Goal: Task Accomplishment & Management: Use online tool/utility

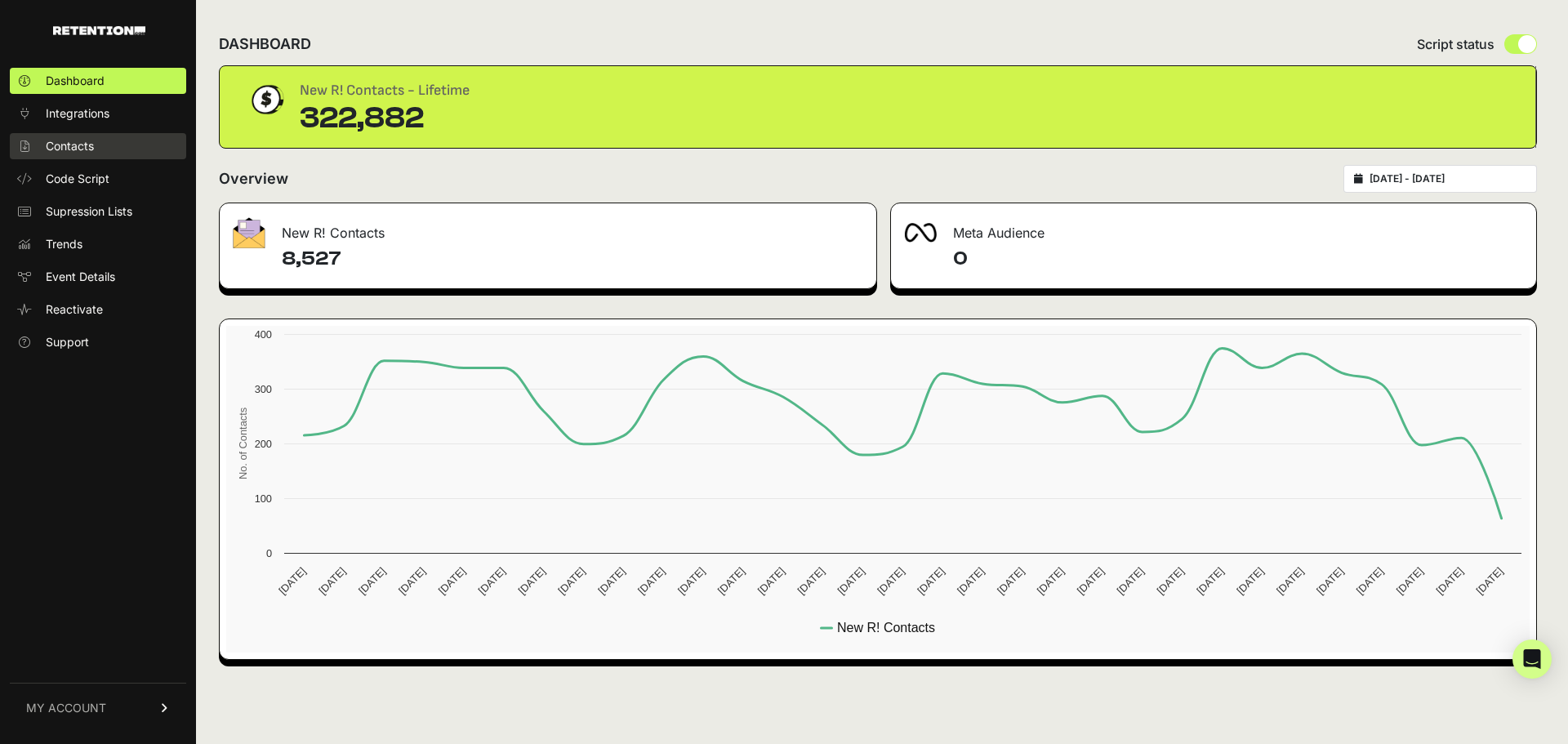
click at [89, 144] on span "Contacts" at bounding box center [69, 146] width 49 height 16
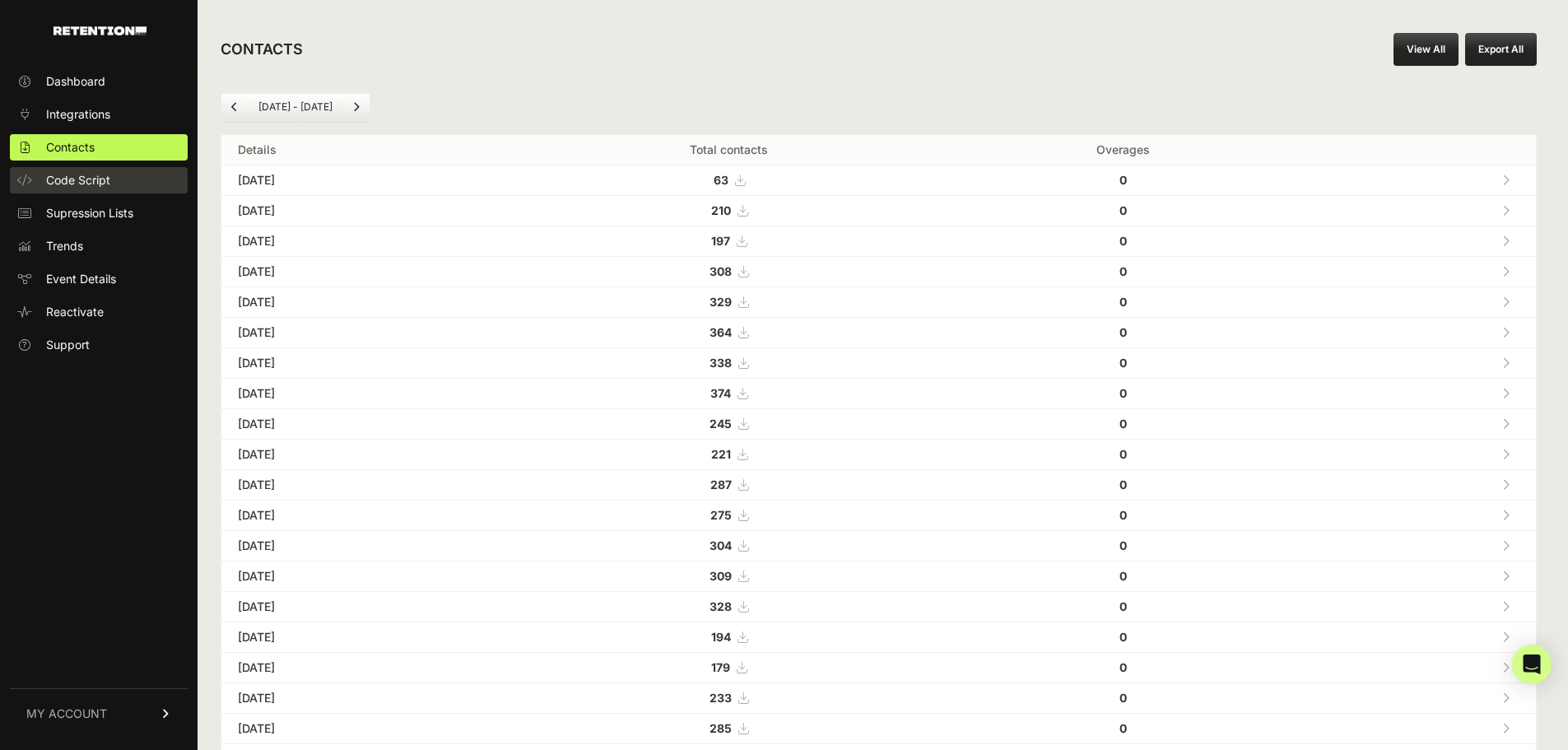
click at [90, 178] on span "Code Script" at bounding box center [78, 180] width 64 height 16
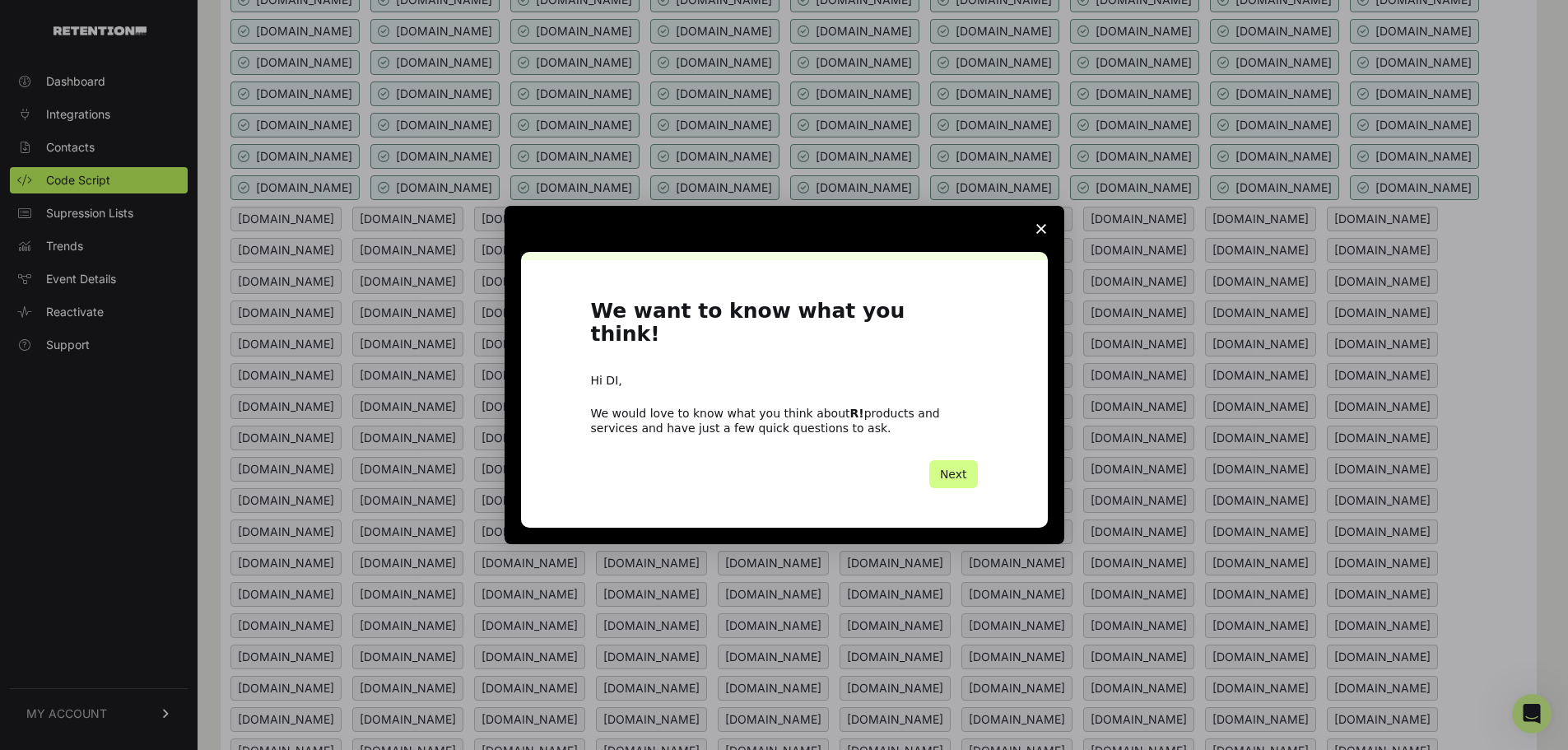
click at [1043, 234] on icon "Close survey" at bounding box center [1041, 229] width 10 height 10
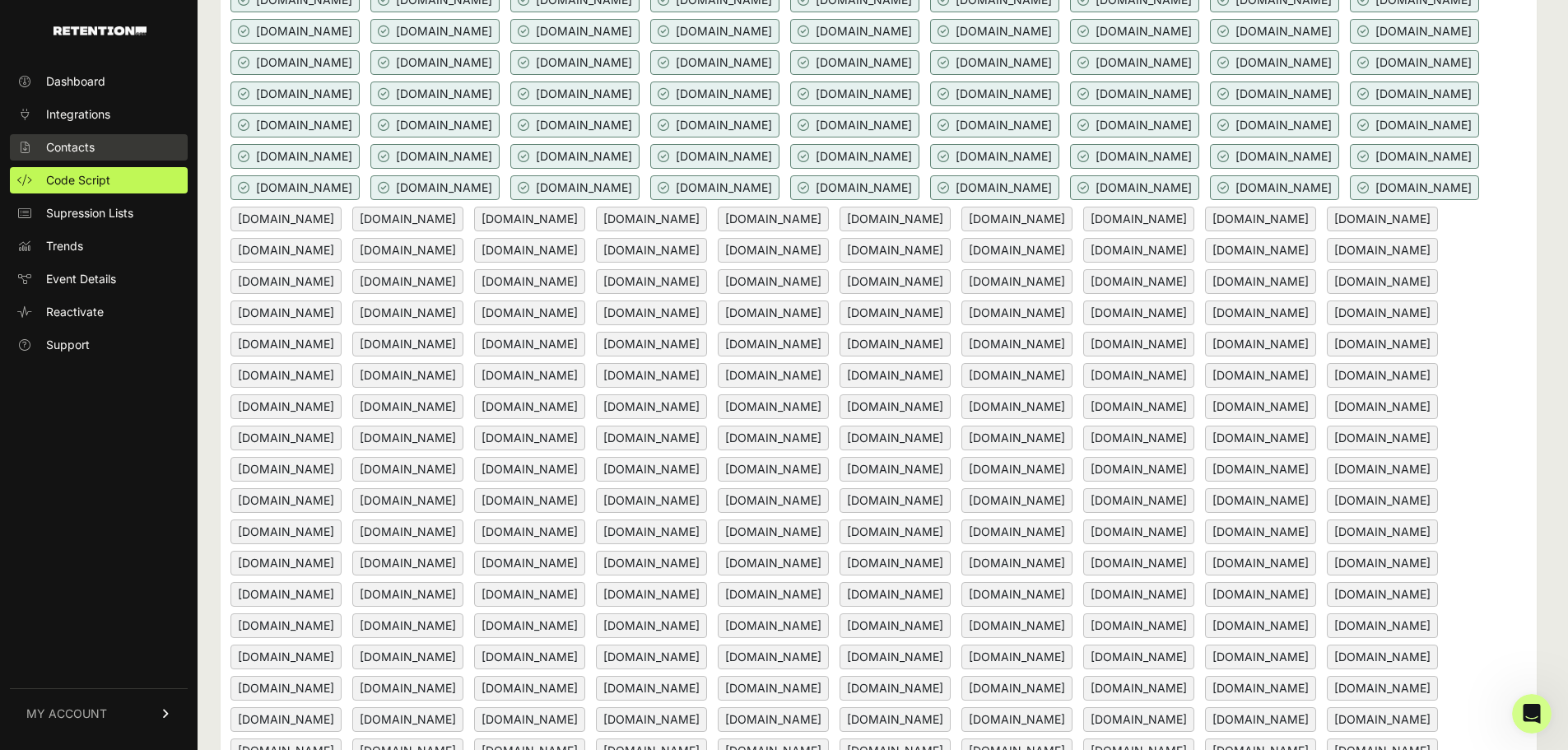
click at [41, 151] on link "Contacts" at bounding box center [99, 147] width 178 height 26
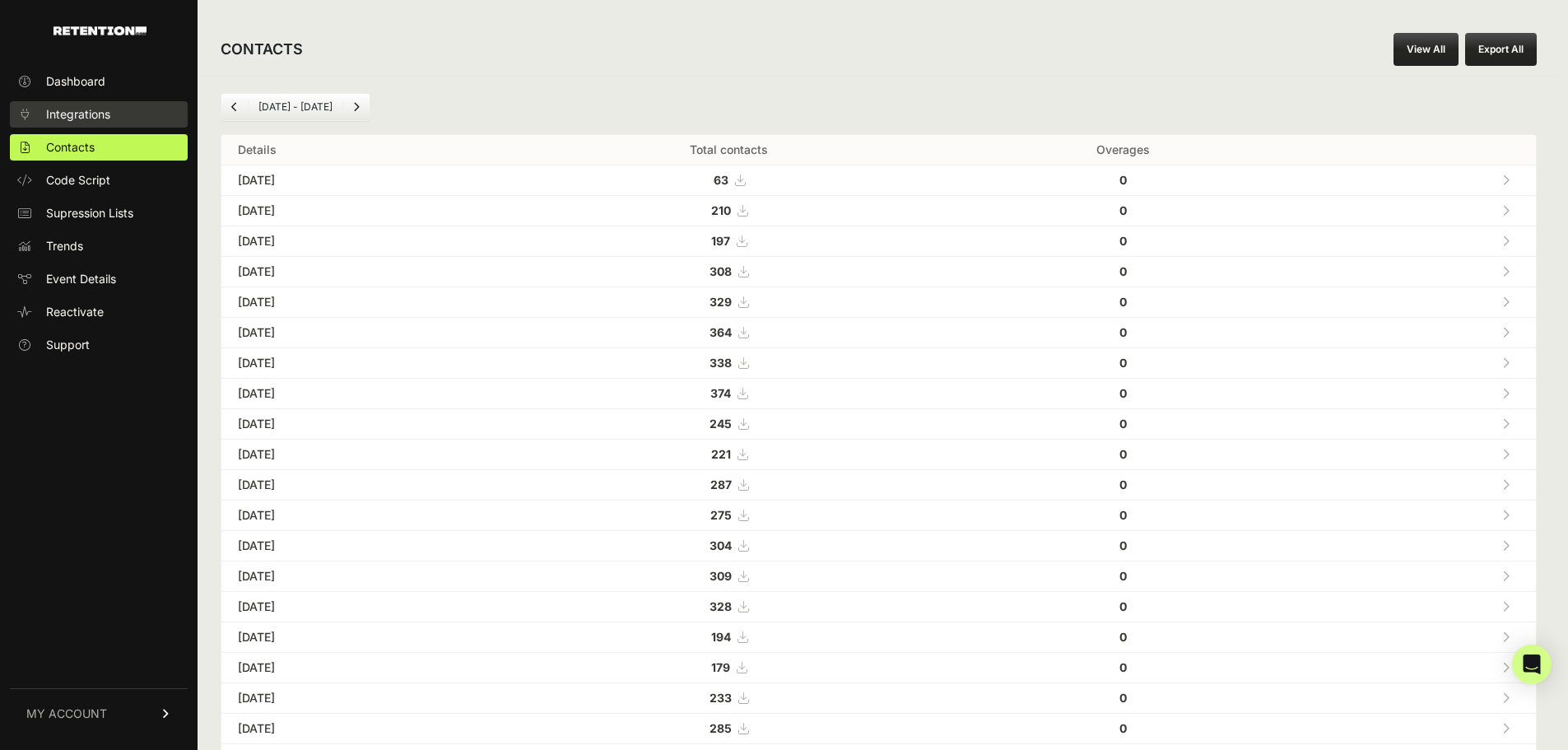
click at [104, 117] on span "Integrations" at bounding box center [78, 114] width 64 height 16
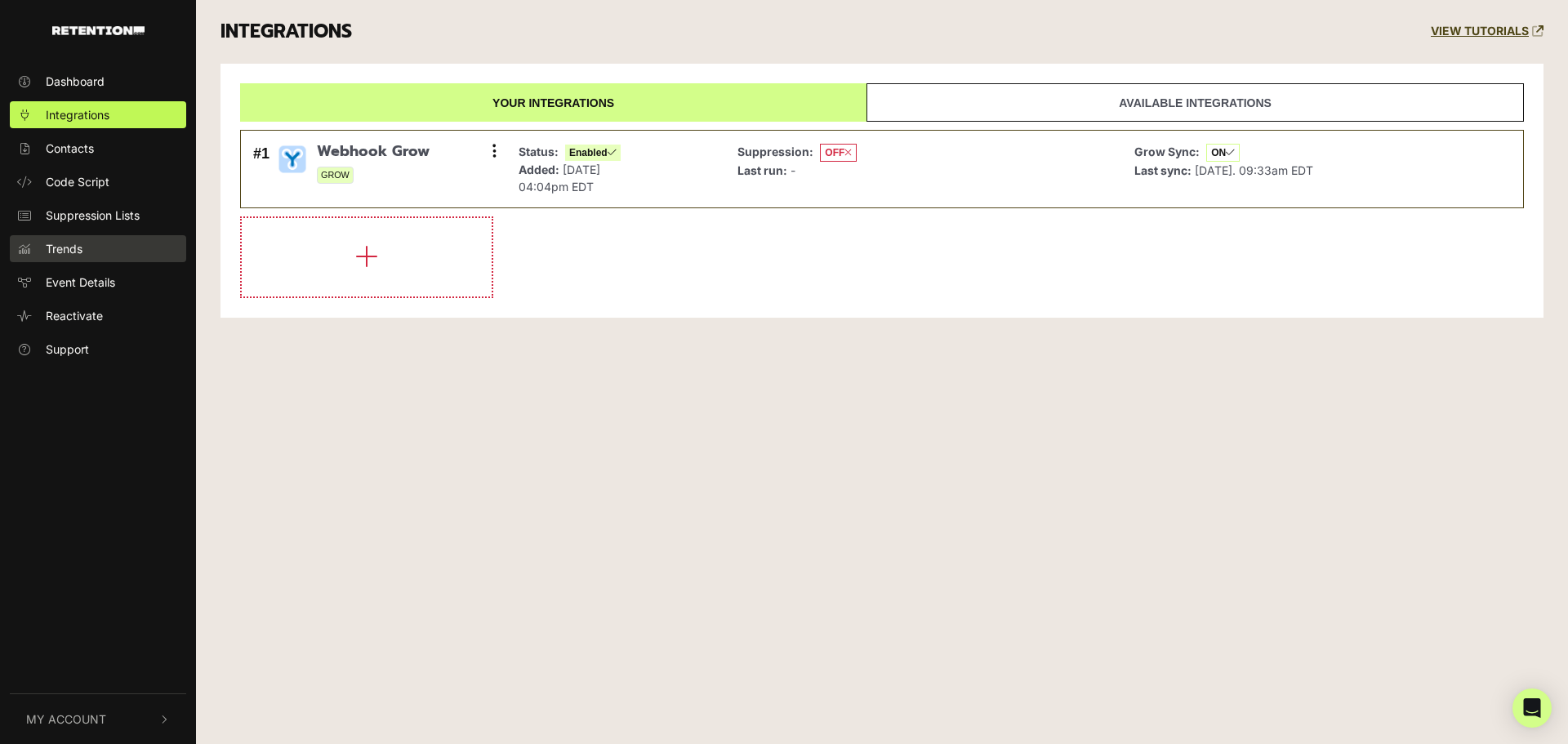
click at [71, 253] on span "Trends" at bounding box center [63, 248] width 37 height 17
click at [86, 188] on span "Code Script" at bounding box center [77, 181] width 63 height 17
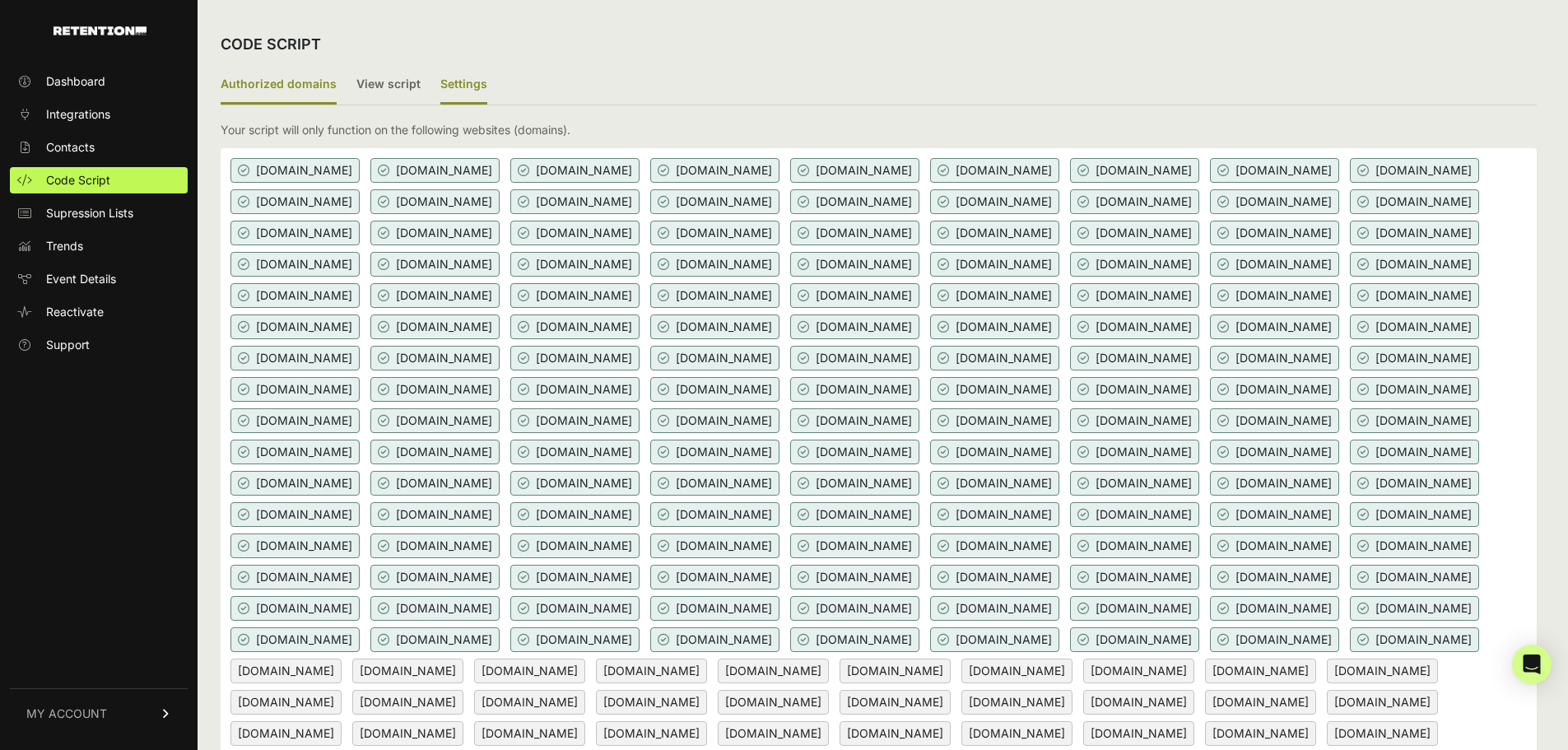
click at [473, 88] on label "Settings" at bounding box center [463, 85] width 47 height 39
click at [0, 0] on input "Settings" at bounding box center [0, 0] width 0 height 0
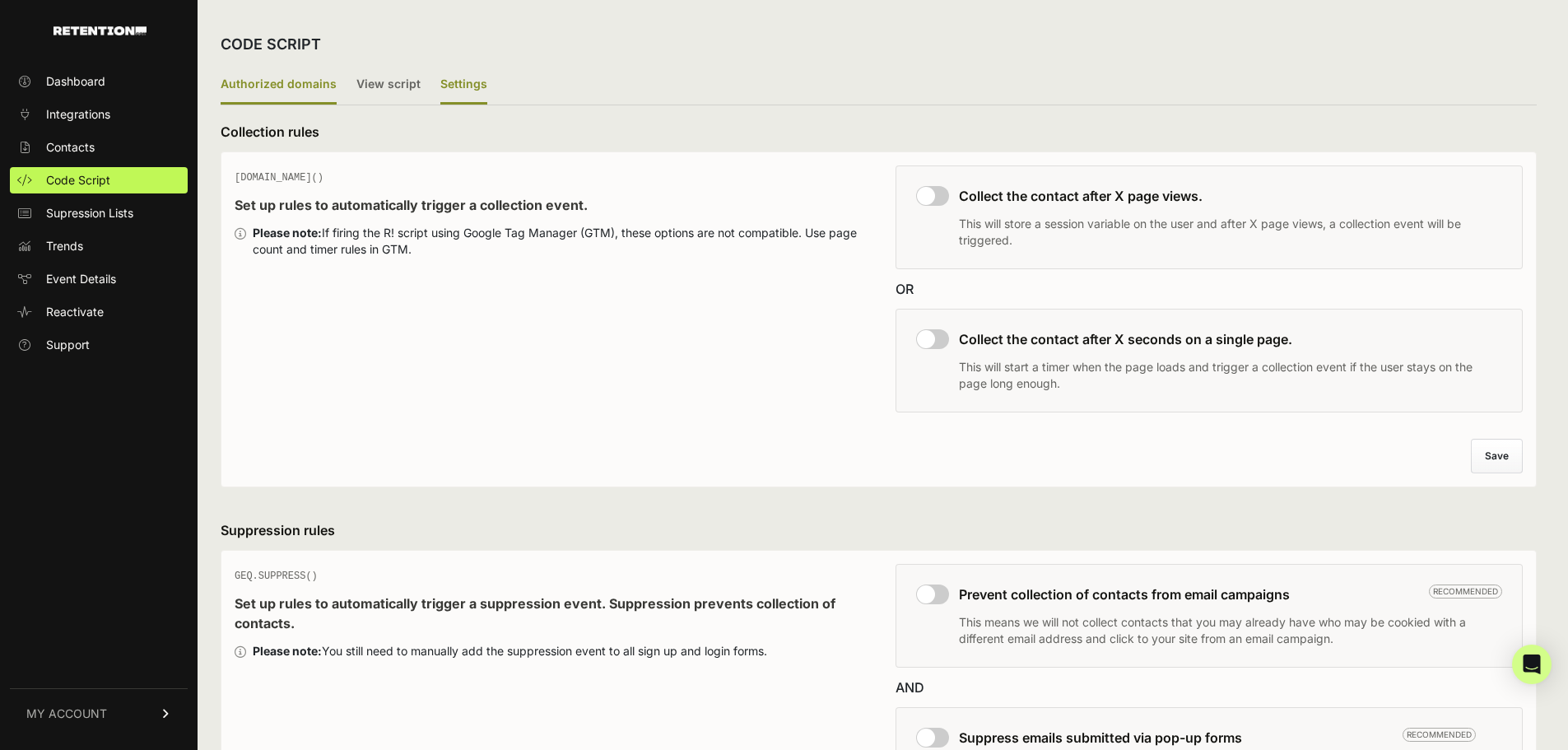
click at [319, 84] on label "Authorized domains" at bounding box center [279, 85] width 116 height 39
click at [0, 0] on input "Authorized domains" at bounding box center [0, 0] width 0 height 0
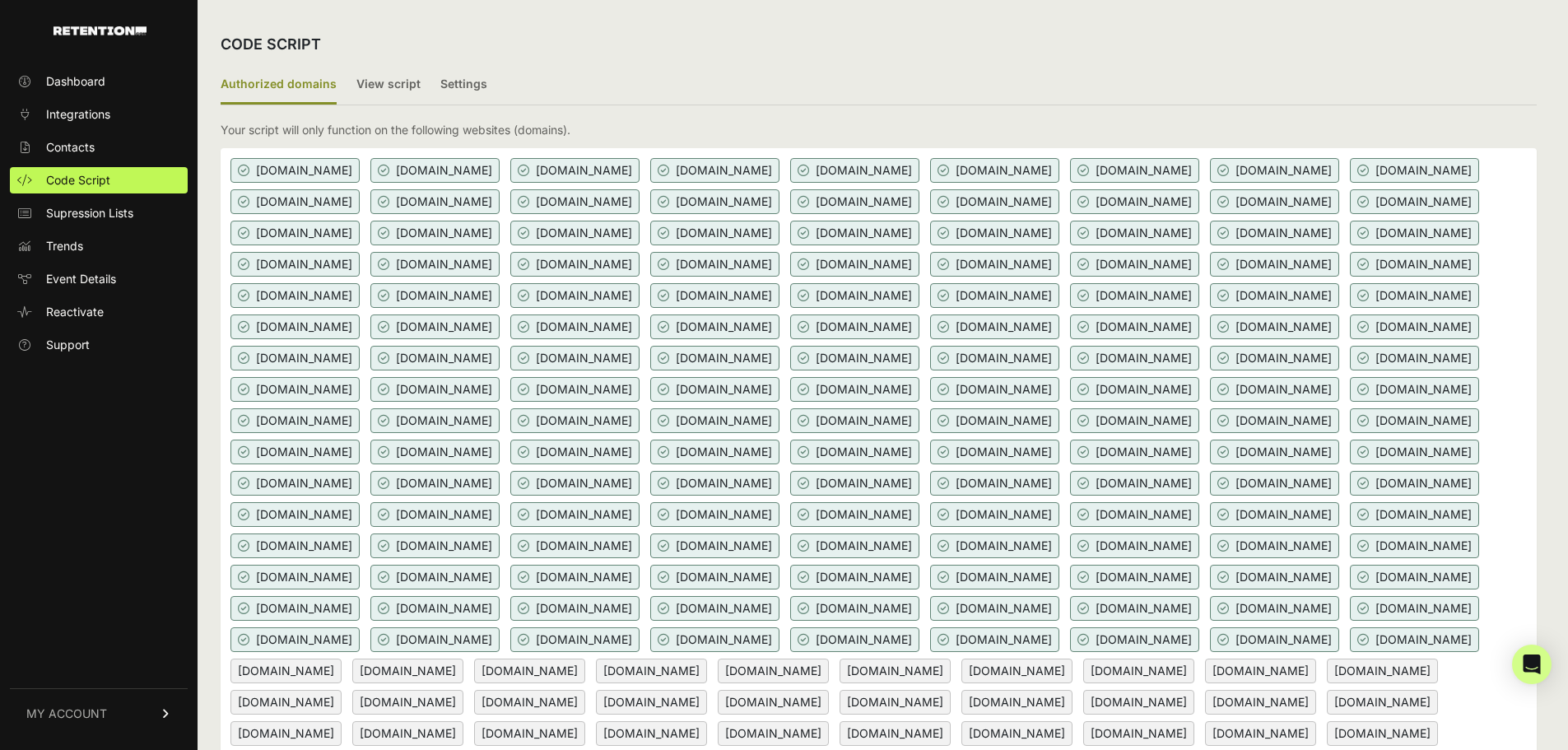
click at [69, 96] on ul "Dashboard Integrations Contacts Code Script Supression Lists Trends Event Detai…" at bounding box center [99, 213] width 178 height 290
click at [76, 85] on span "Dashboard" at bounding box center [75, 81] width 59 height 16
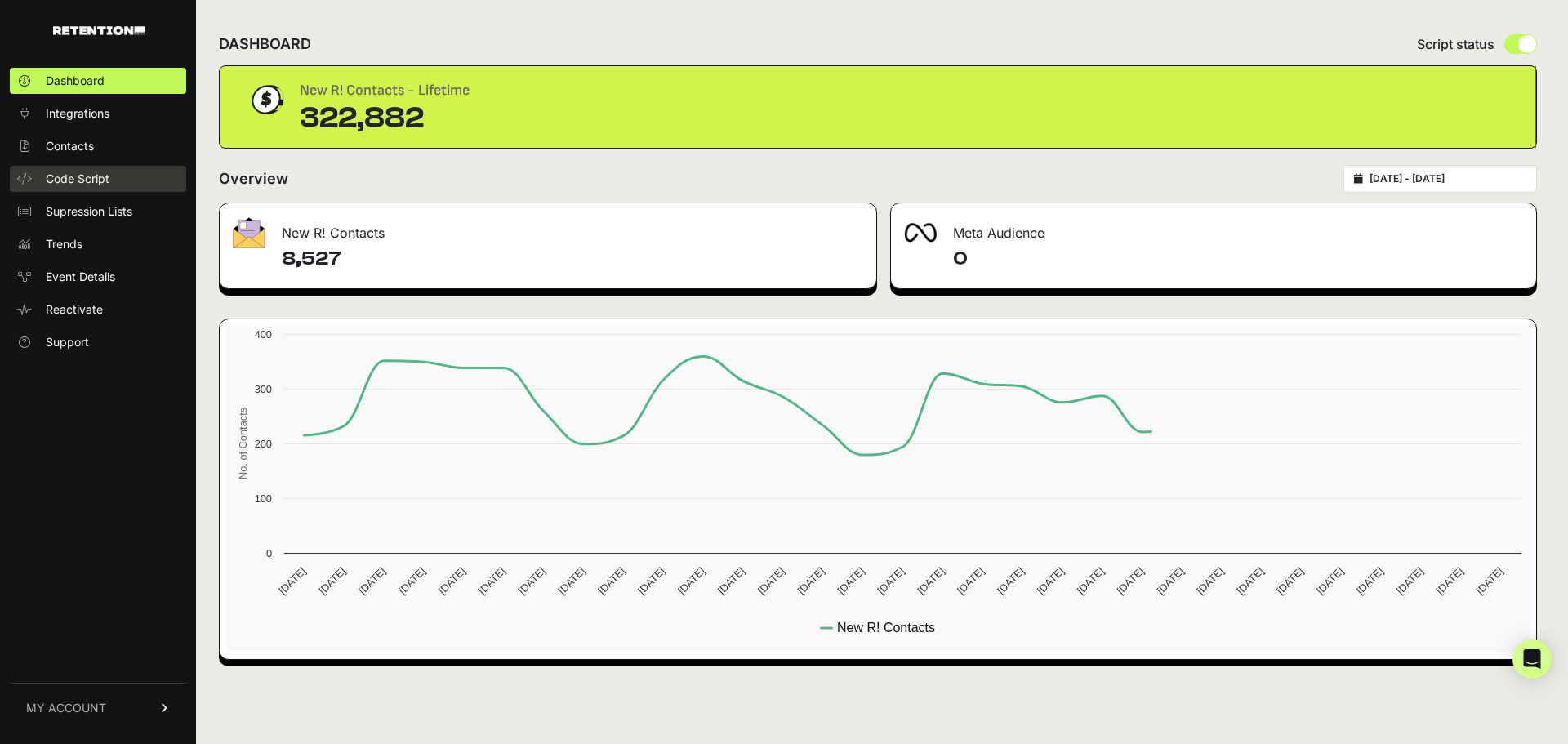
click at [76, 169] on link "Code Script" at bounding box center [98, 178] width 176 height 26
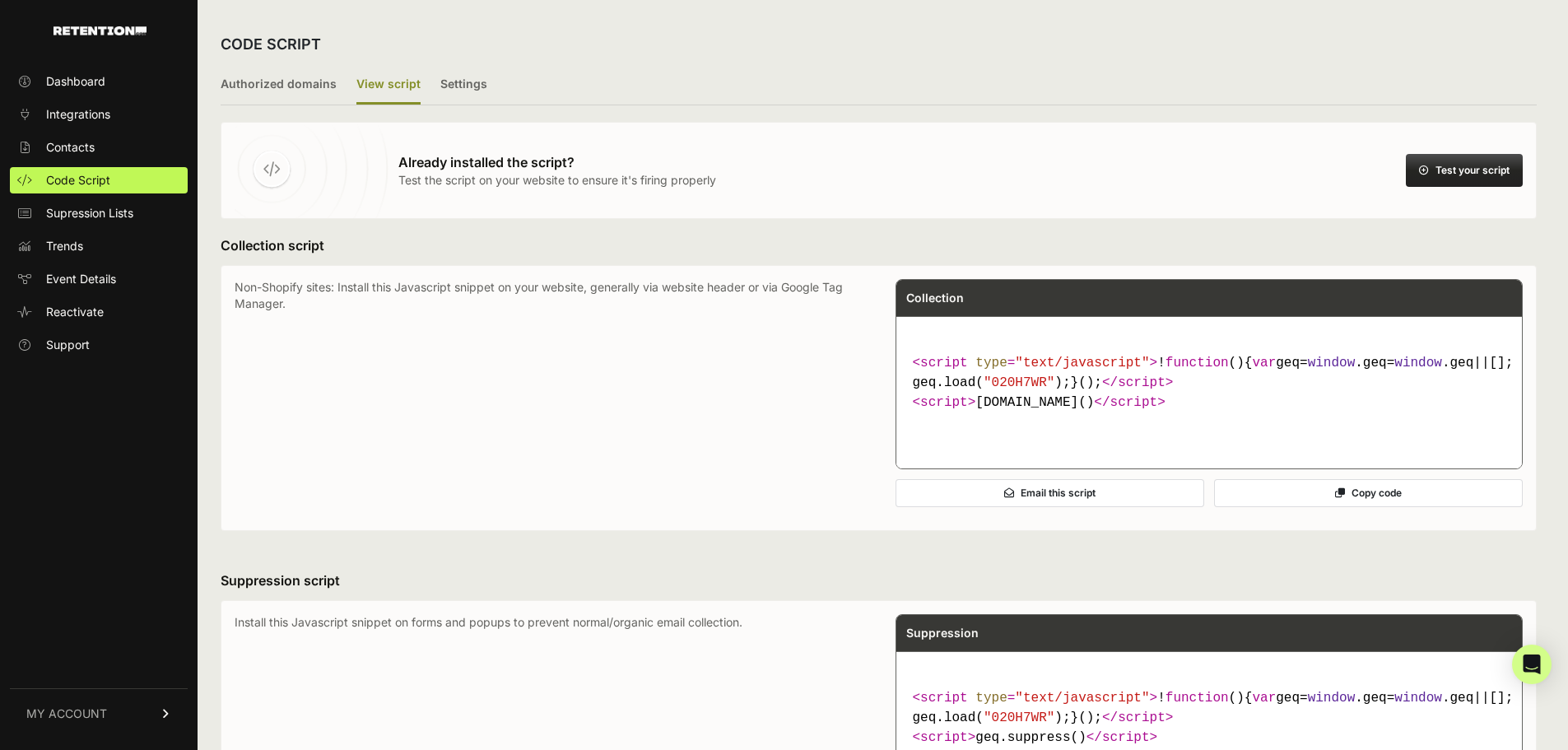
click at [1498, 175] on button "Test your script" at bounding box center [1463, 170] width 117 height 33
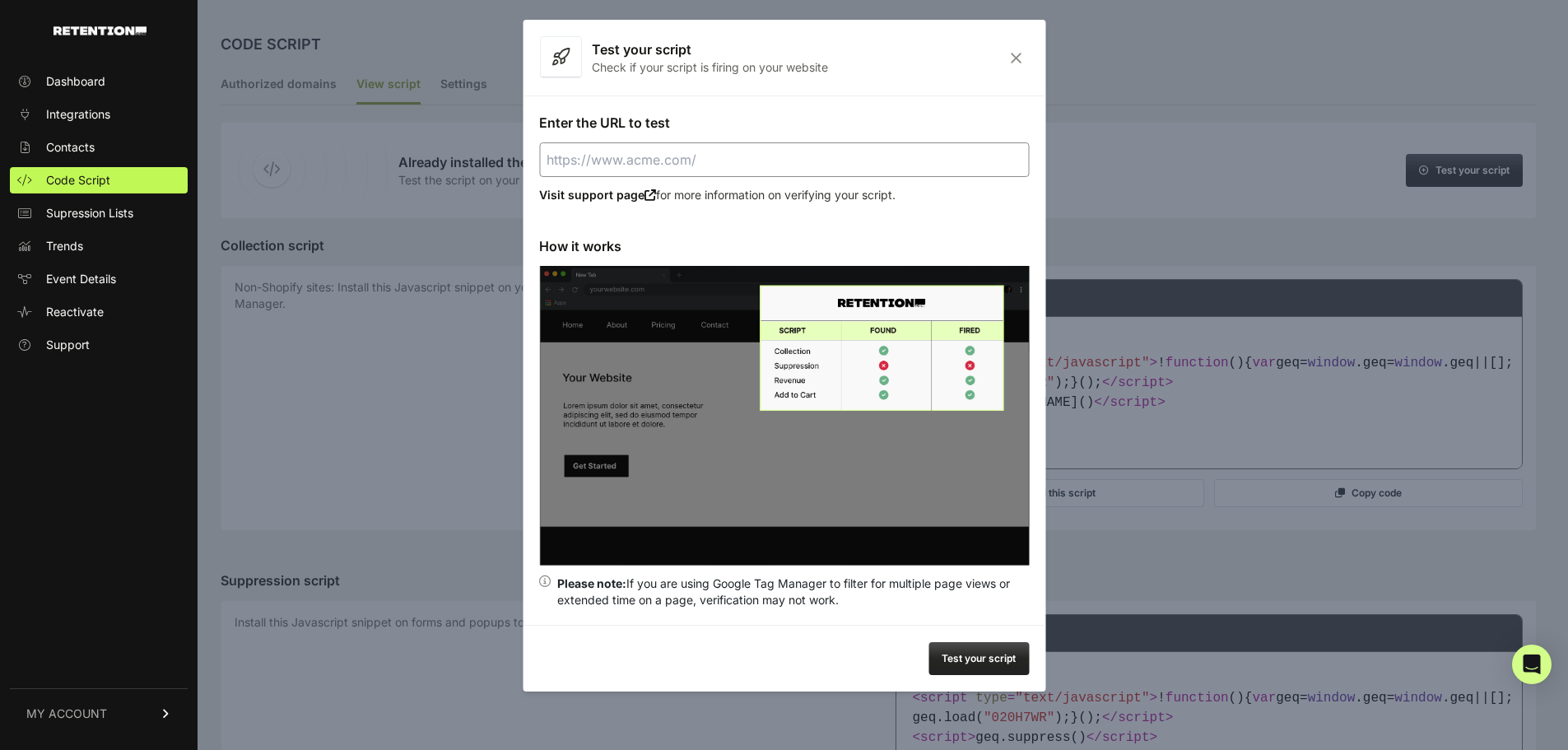
click at [679, 164] on input "Enter the URL to test" at bounding box center [784, 160] width 489 height 35
paste input "https://endodirect.com/"
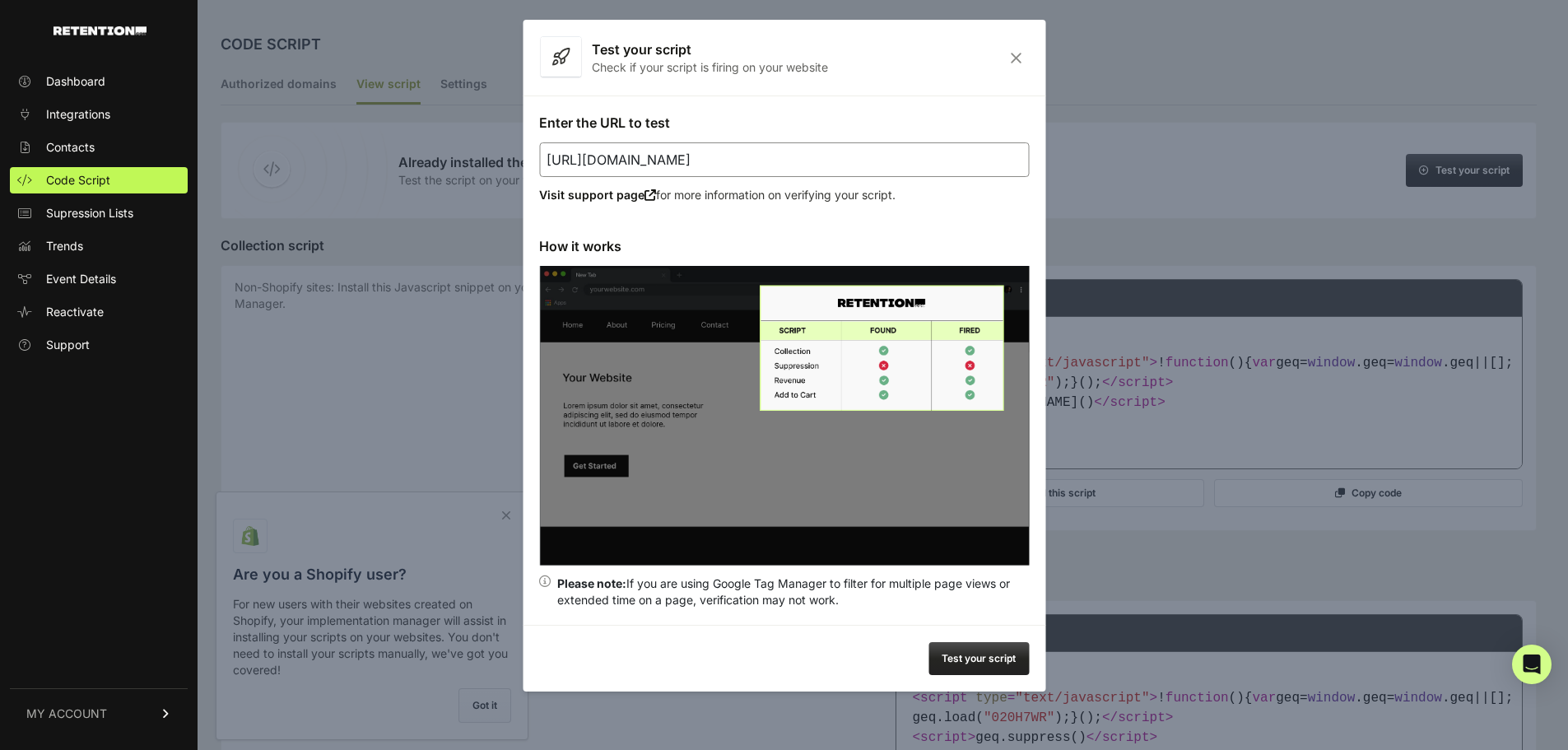
type input "https://endodirect.com/"
click at [968, 663] on button "Test your script" at bounding box center [978, 658] width 101 height 33
drag, startPoint x: 855, startPoint y: 605, endPoint x: 783, endPoint y: 589, distance: 73.8
click at [760, 582] on div "Please note: If you are using Google Tag Manager to filter for multiple page vi…" at bounding box center [793, 591] width 471 height 33
click at [830, 606] on div "Please note: If you are using Google Tag Manager to filter for multiple page vi…" at bounding box center [793, 591] width 471 height 33
